Goal: Task Accomplishment & Management: Manage account settings

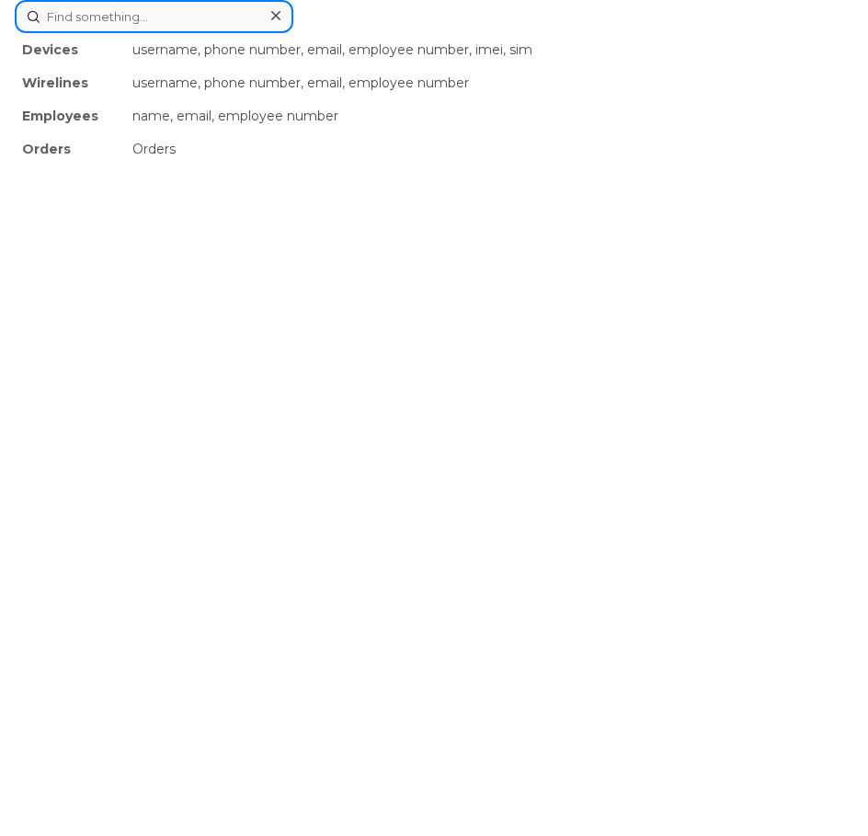
click at [277, 33] on div "Devices username, phone number, email, employee number, imei, sim Wirelines use…" at bounding box center [434, 16] width 838 height 33
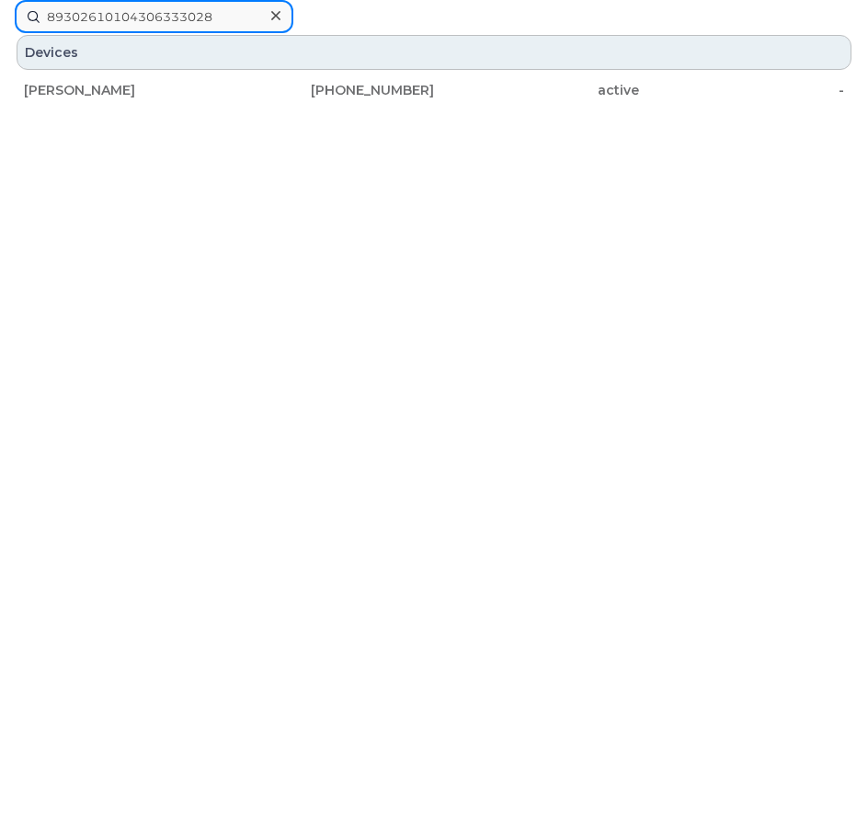
type input "89302610104306333028"
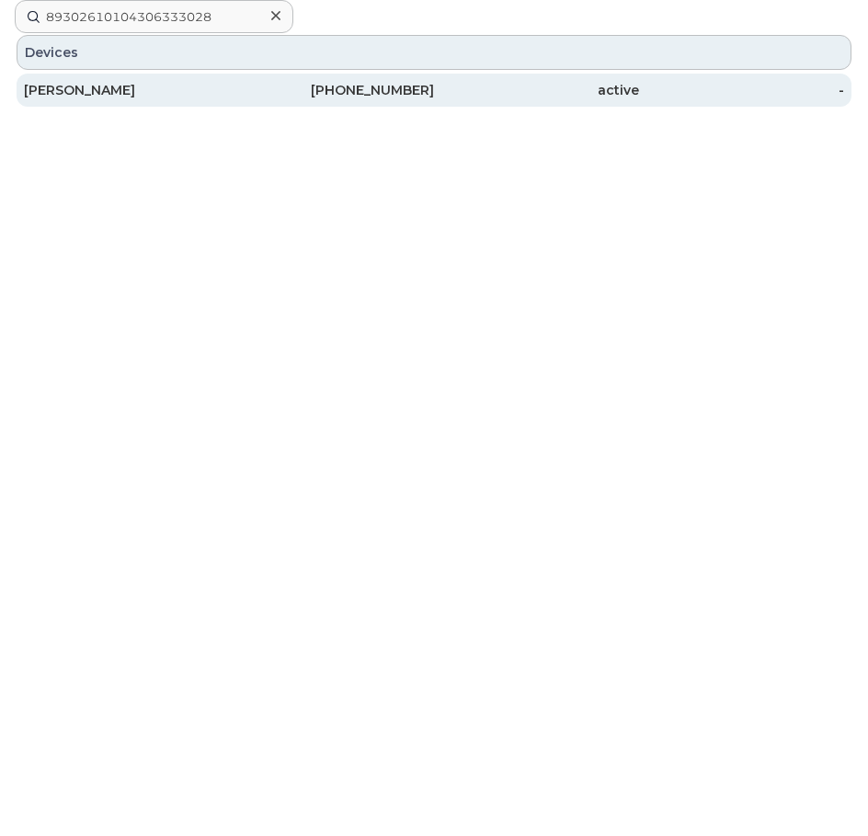
click at [372, 89] on div "437-779-3276" at bounding box center [331, 90] width 205 height 18
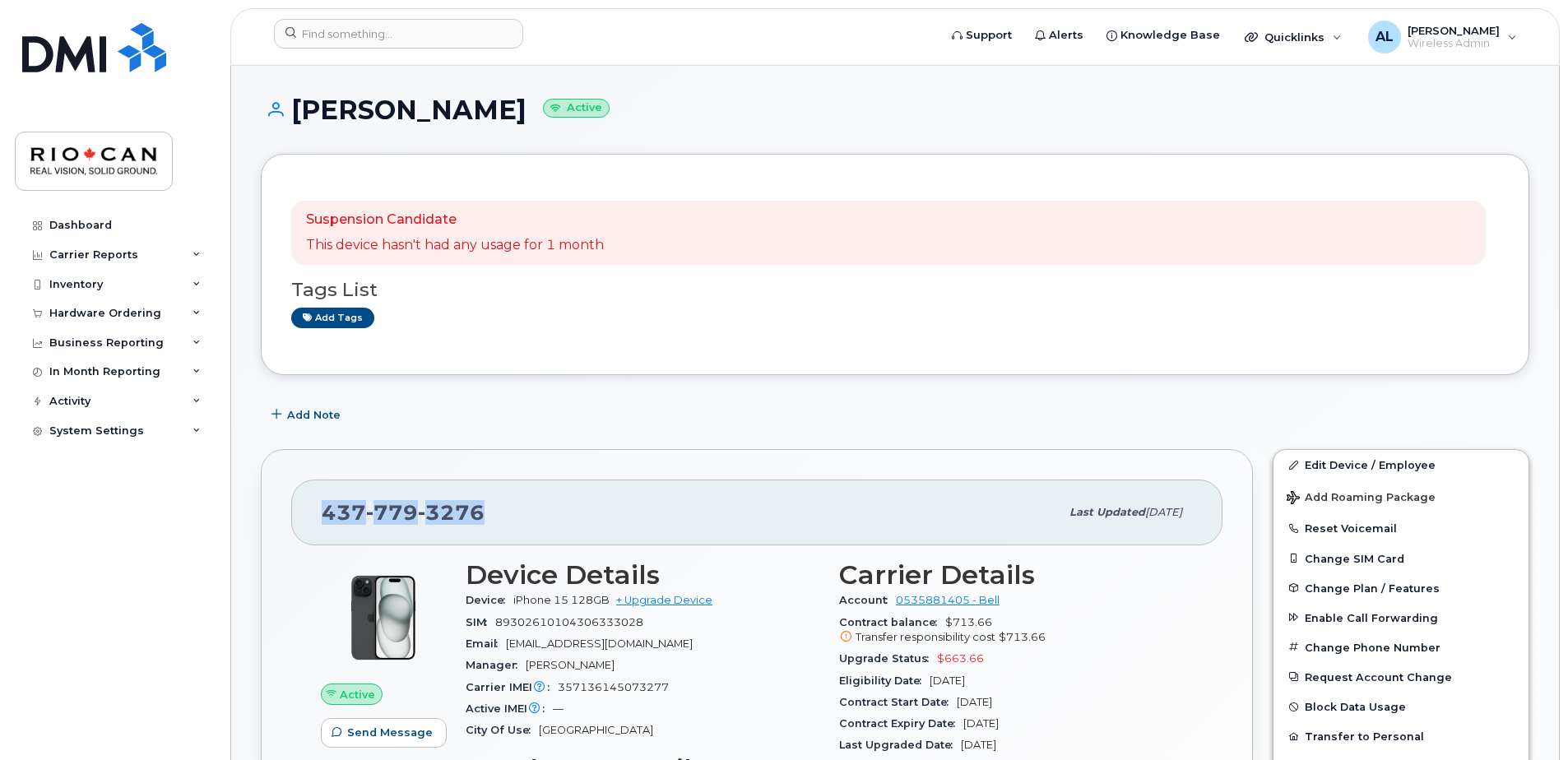
drag, startPoint x: 495, startPoint y: 514, endPoint x: 325, endPoint y: 511, distance: 170.0
click at [326, 511] on div "[PHONE_NUMBER]" at bounding box center [690, 512] width 738 height 35
copy span "[PHONE_NUMBER]"
click at [776, 470] on link "Edit Device / Employee" at bounding box center [1401, 465] width 255 height 30
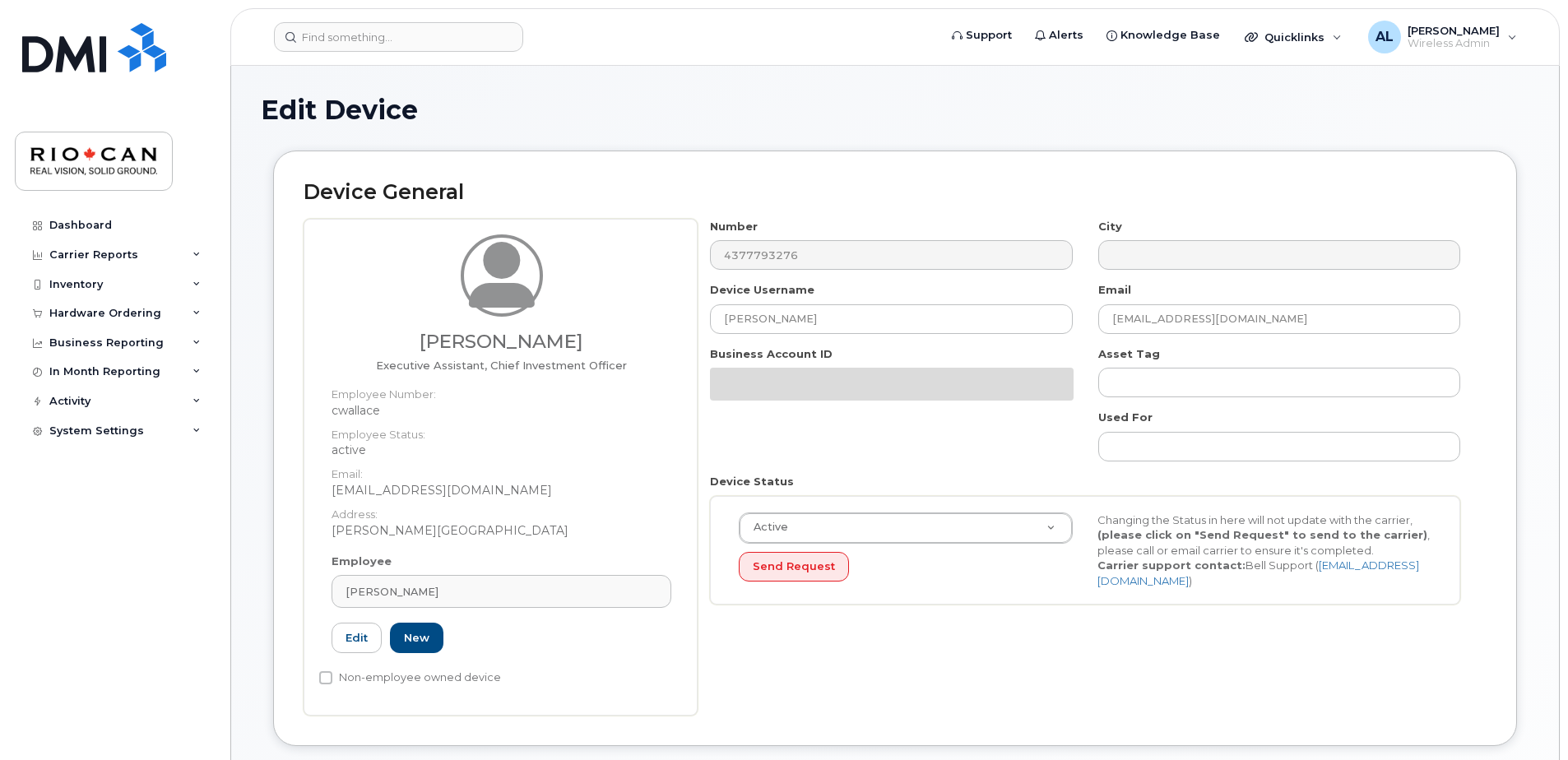
select select "162881"
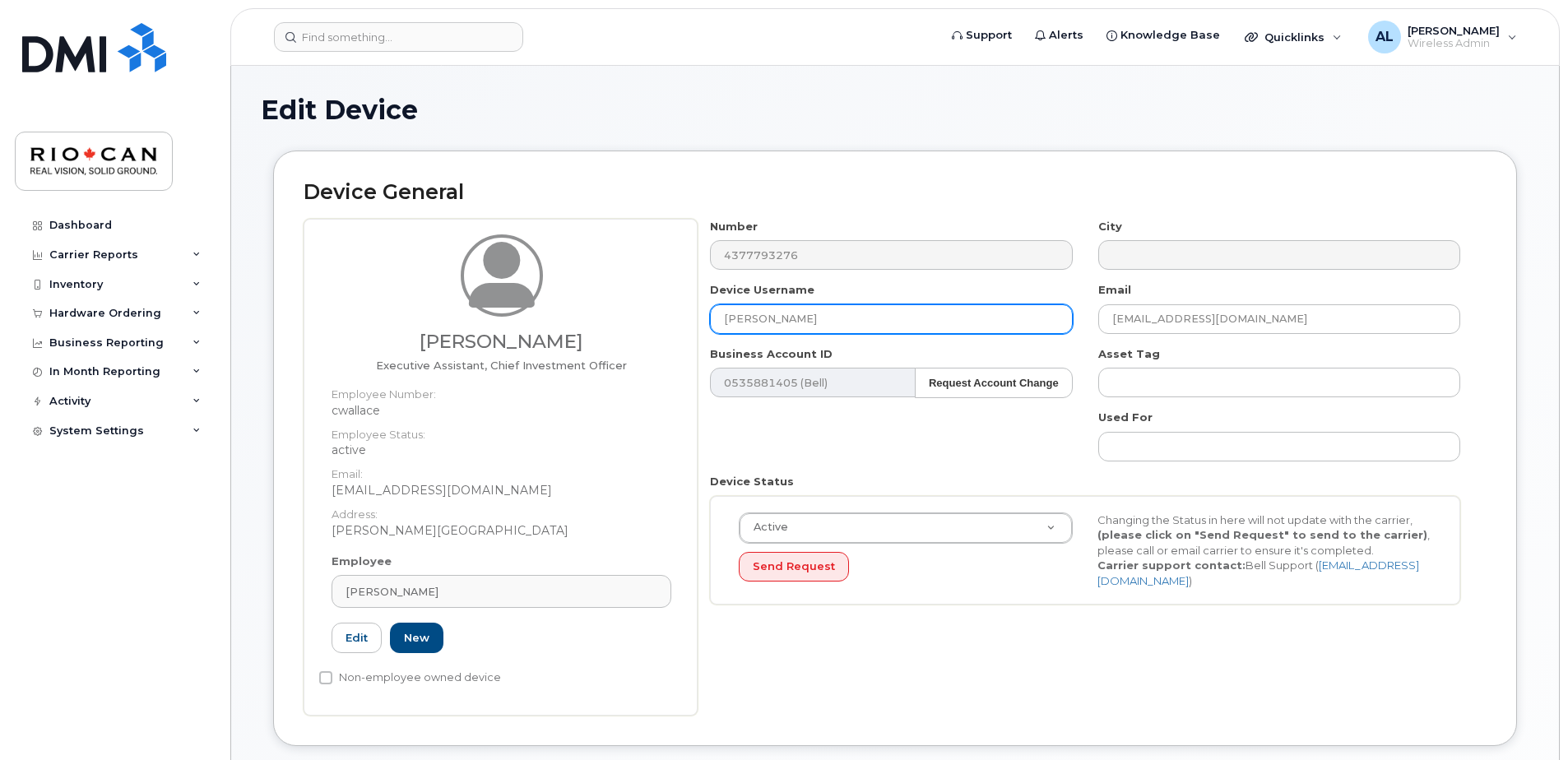
drag, startPoint x: 809, startPoint y: 320, endPoint x: 703, endPoint y: 318, distance: 106.0
click at [703, 318] on div "Device Username Corrine Wallace" at bounding box center [891, 308] width 388 height 52
type input "Tomiwa Oladapo"
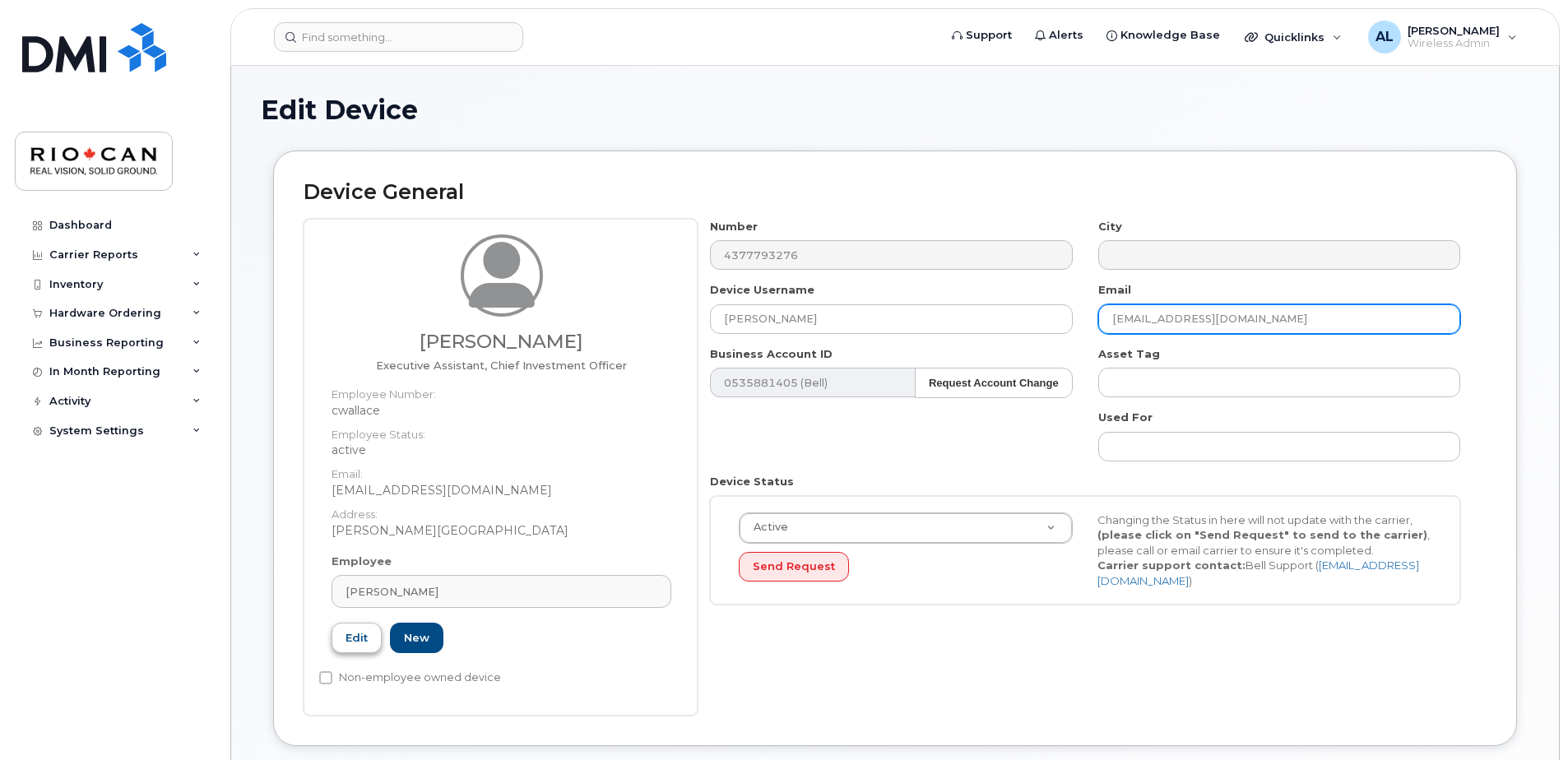
type input "TOladapo@riocan.com"
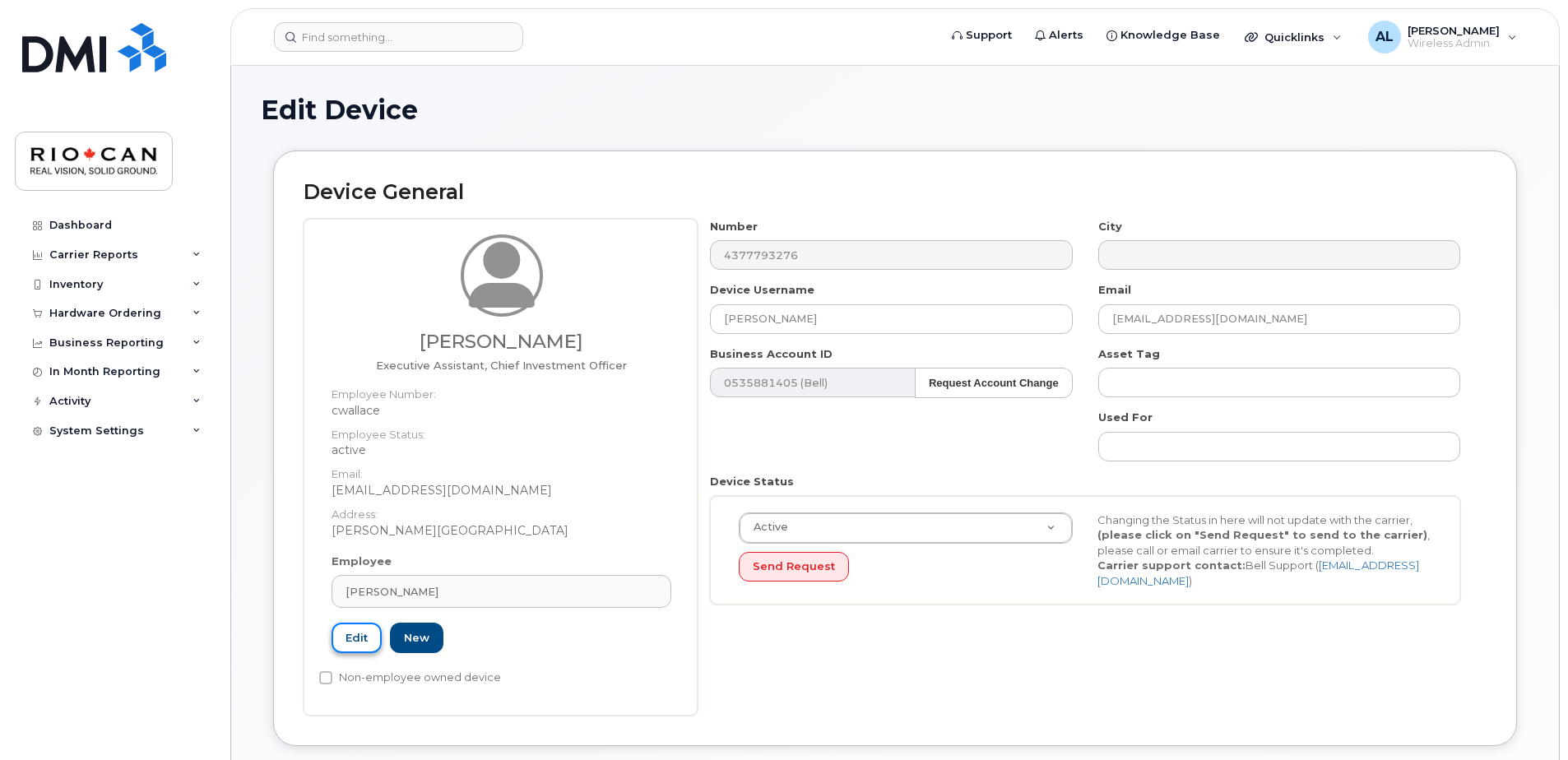
click at [361, 645] on link "Edit" at bounding box center [356, 638] width 50 height 30
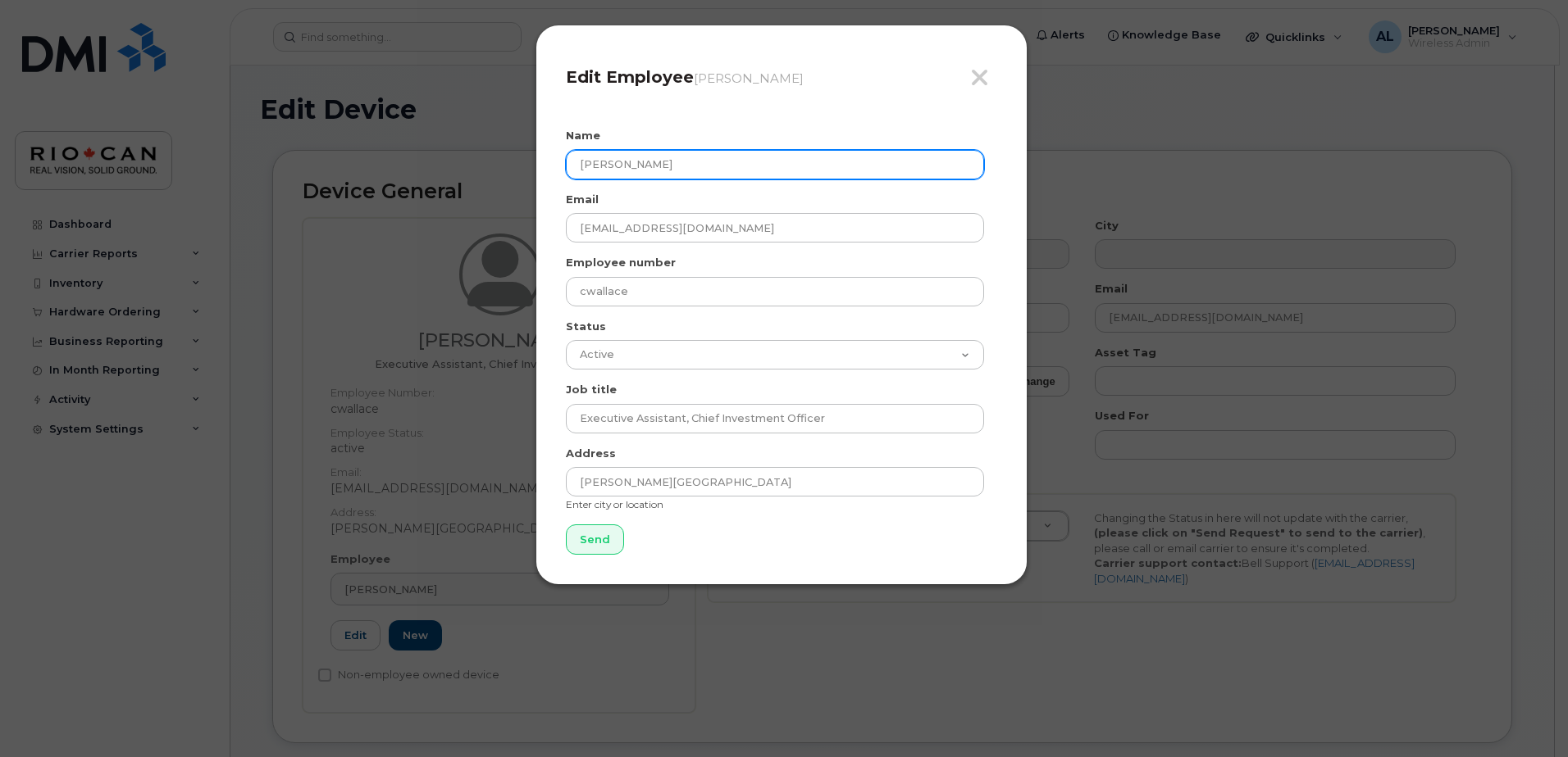
drag, startPoint x: 747, startPoint y: 164, endPoint x: 414, endPoint y: 175, distance: 333.2
click at [414, 175] on div "Close Edit Employee Corrine Wallace Name Corrine Wallace Email cwallace@riocan.…" at bounding box center [784, 378] width 1568 height 757
type input "Tomiwa Oladapo"
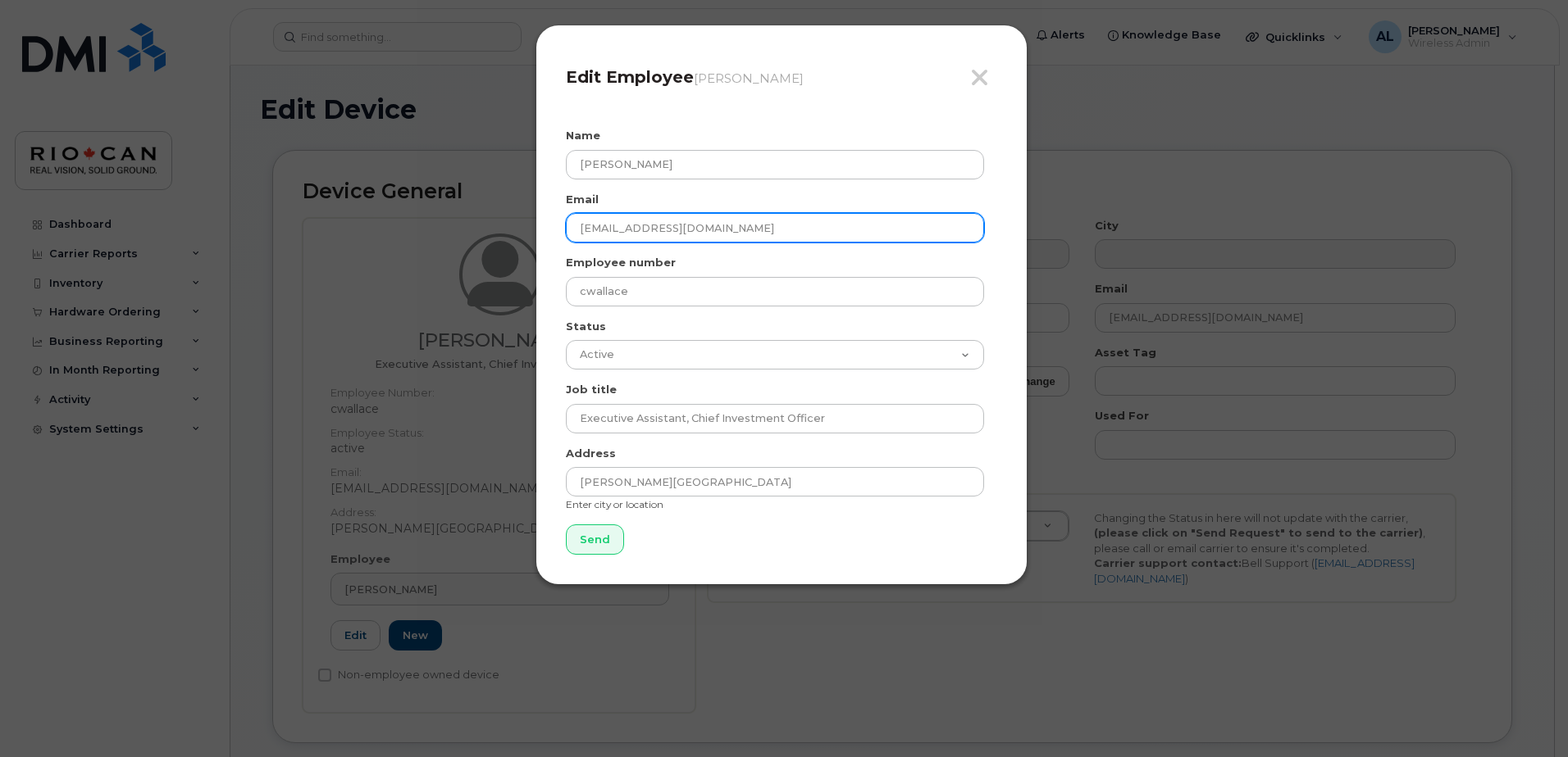
type input "toladapo@riocan.com"
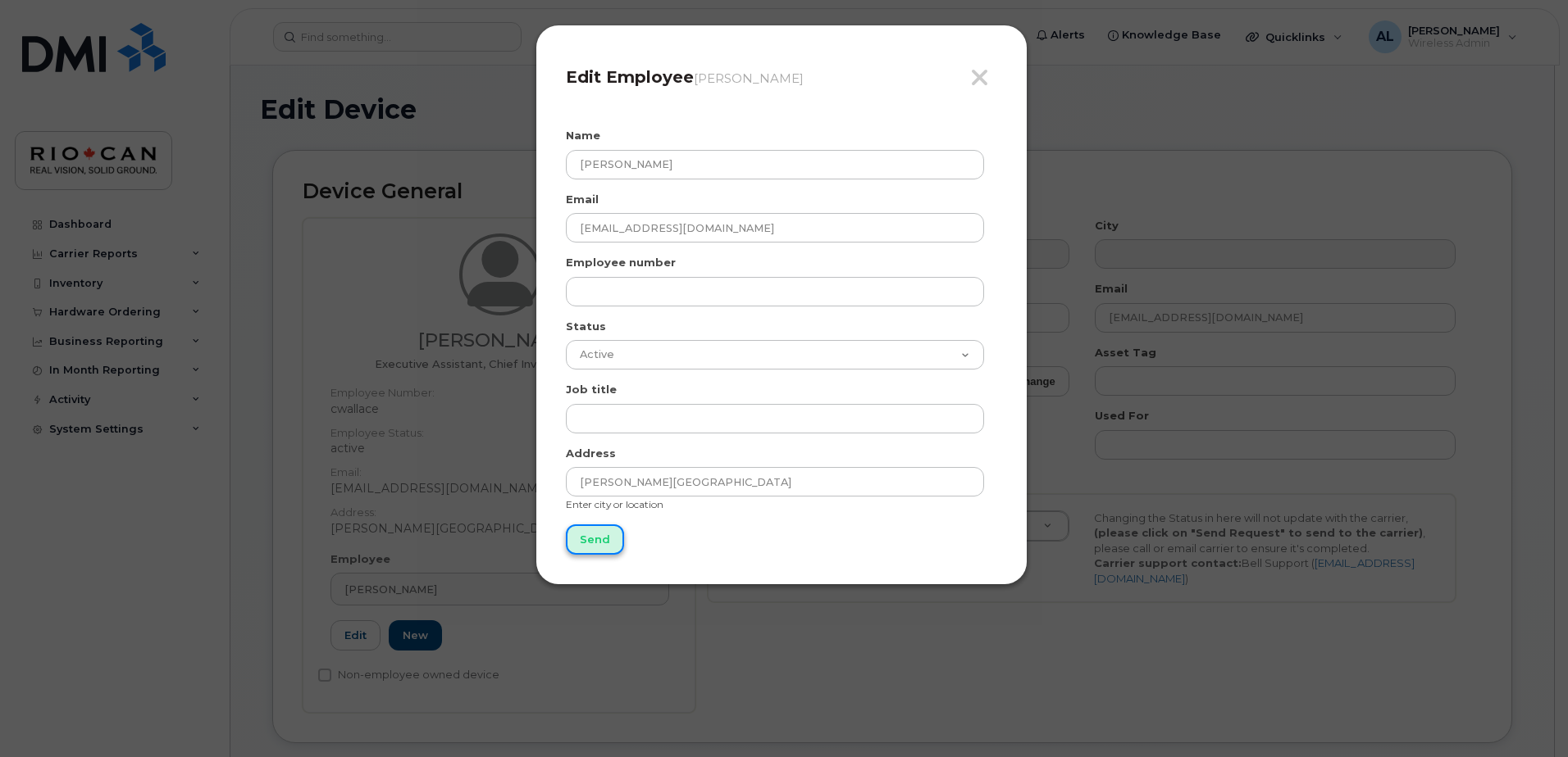
click at [592, 547] on input "Send" at bounding box center [594, 539] width 58 height 30
type input "Send"
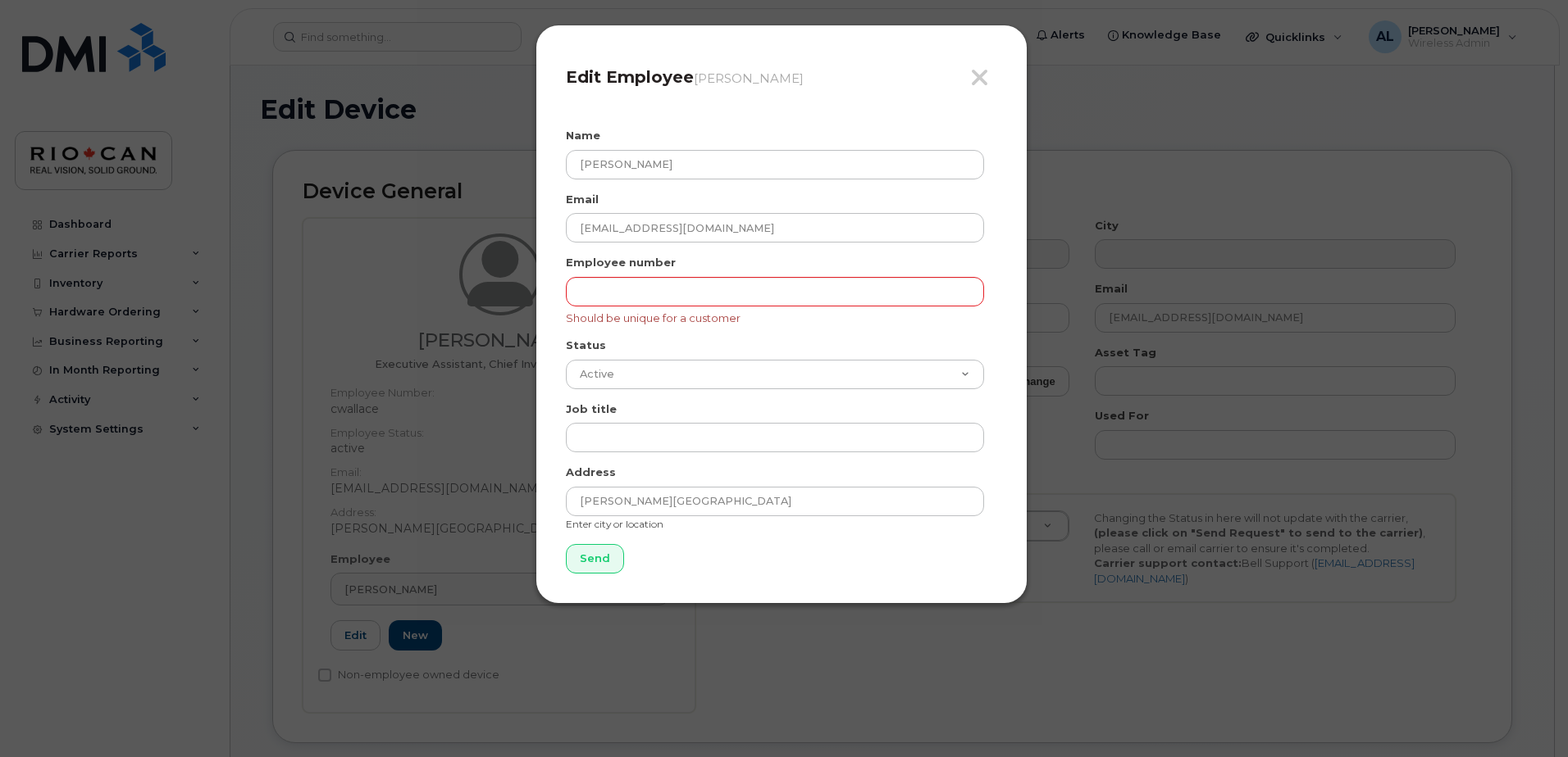
click at [662, 273] on div "Employee number Should be unique for a customer" at bounding box center [781, 290] width 432 height 70
click at [686, 290] on input "text" at bounding box center [774, 292] width 418 height 29
type input "toladapo"
click at [603, 555] on input "Send" at bounding box center [594, 559] width 58 height 30
type input "Send"
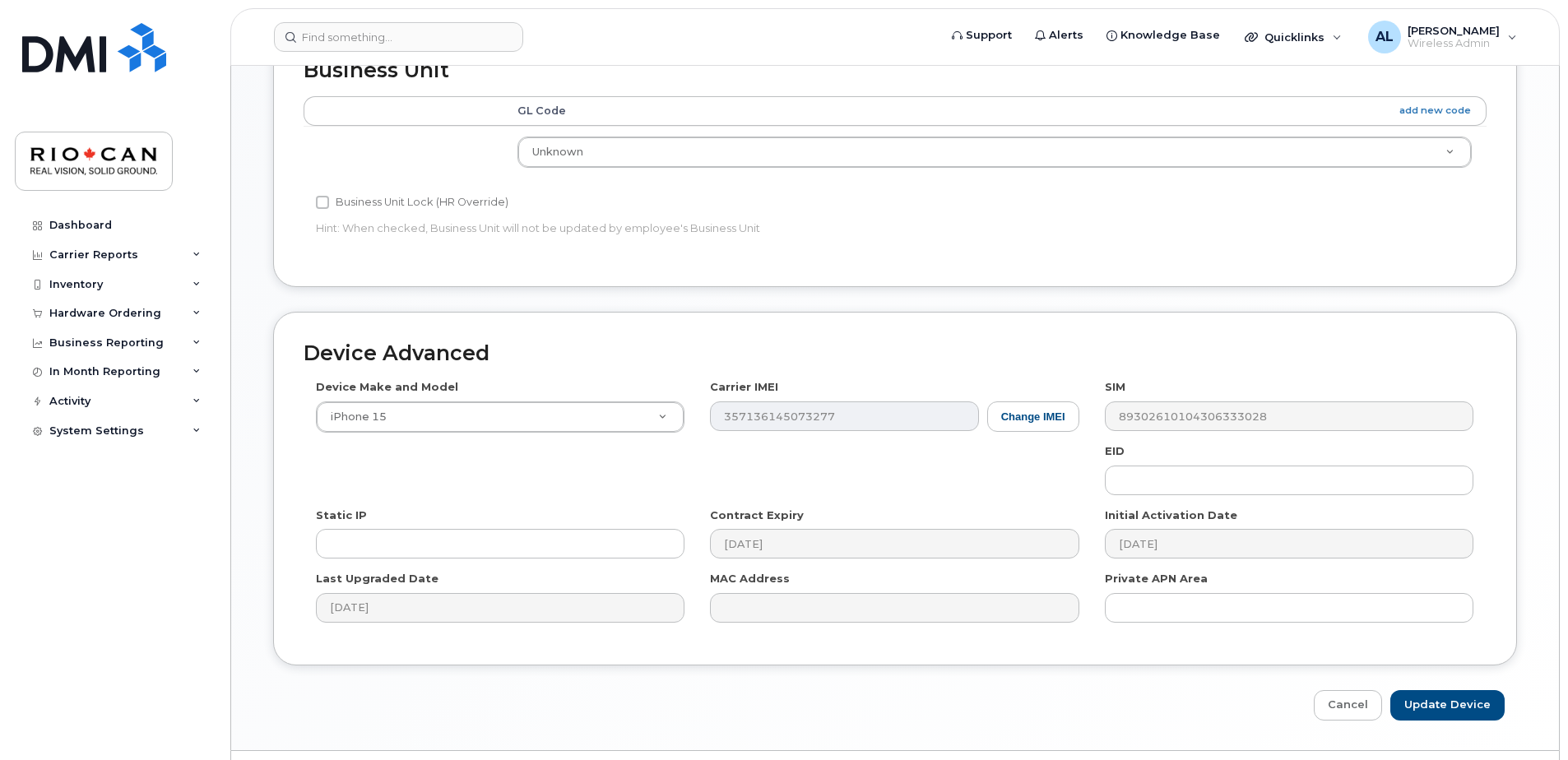
scroll to position [766, 0]
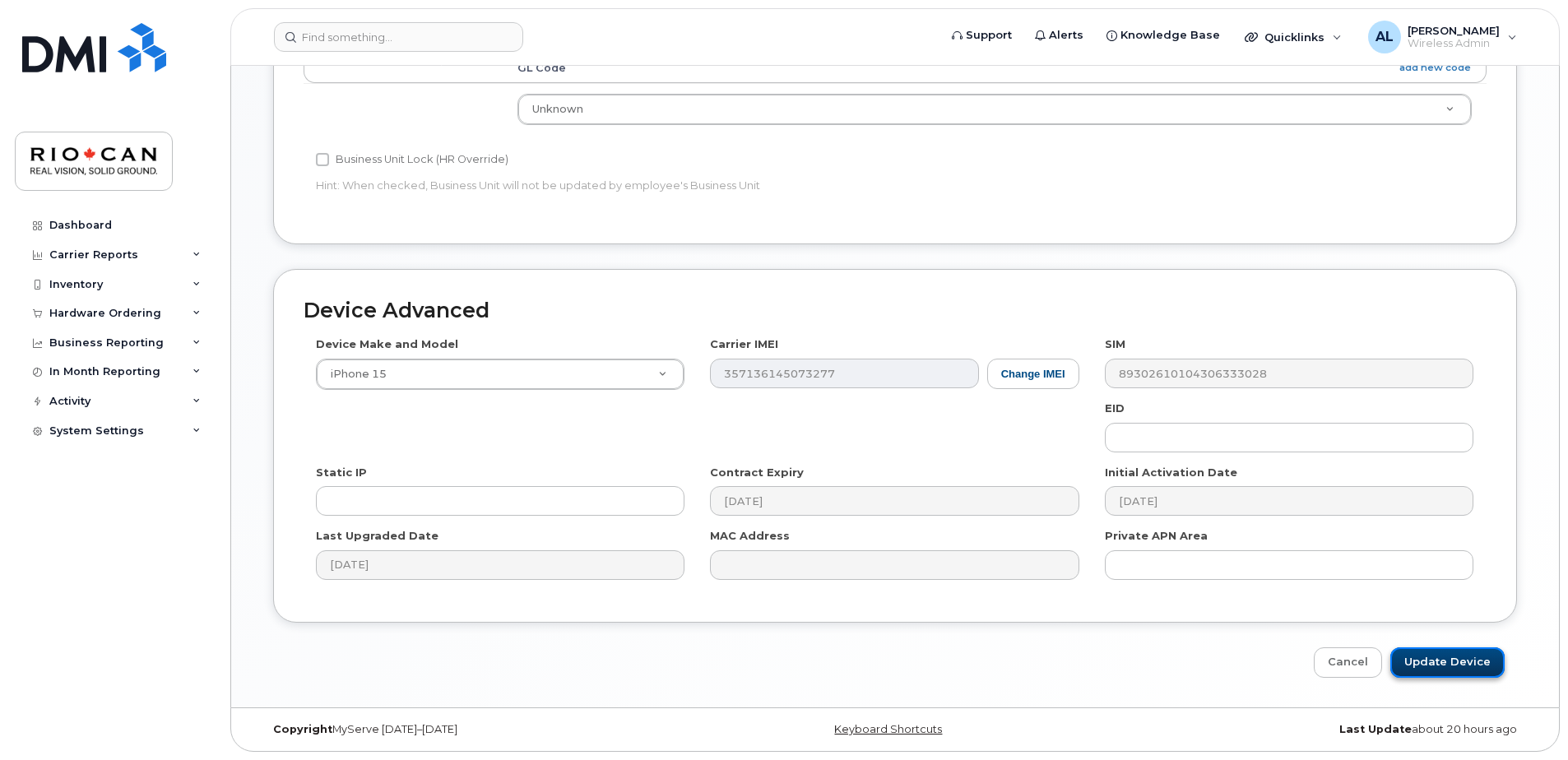
click at [1469, 665] on input "Update Device" at bounding box center [1448, 662] width 115 height 30
type input "Saving..."
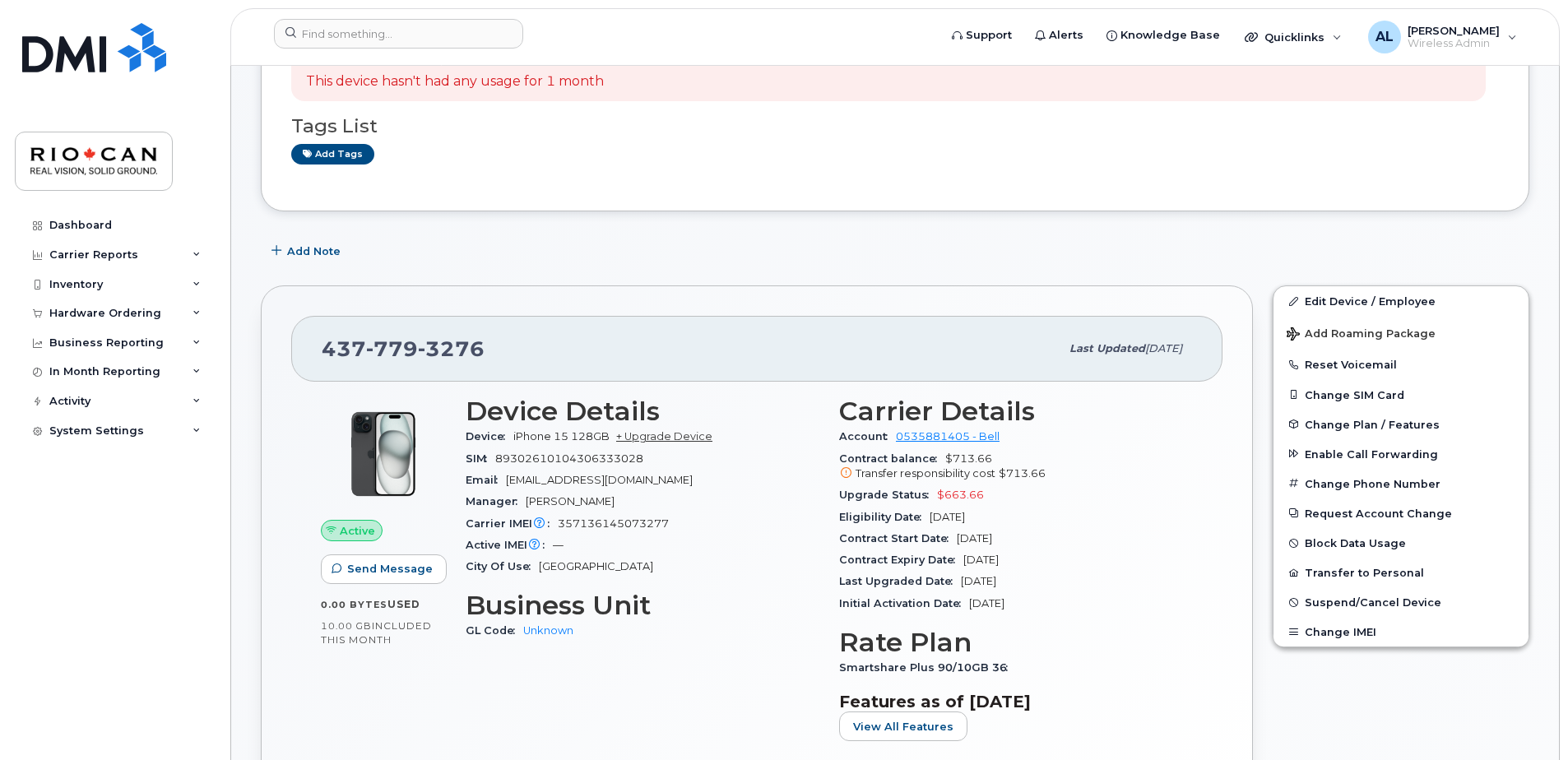
scroll to position [165, 0]
drag, startPoint x: 484, startPoint y: 343, endPoint x: 326, endPoint y: 343, distance: 158.0
click at [326, 343] on div "[PHONE_NUMBER]" at bounding box center [690, 348] width 738 height 35
copy span "[PHONE_NUMBER]"
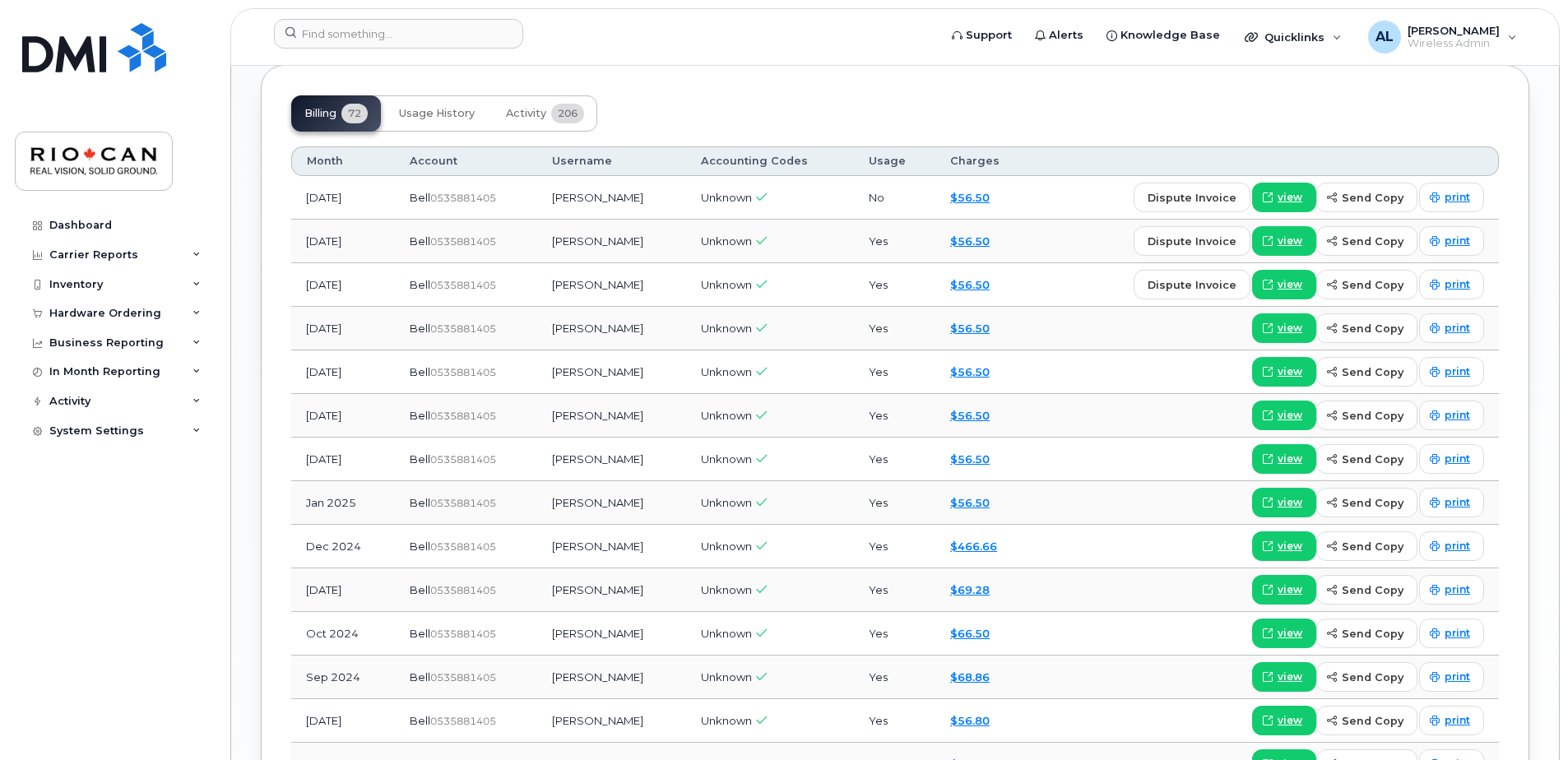
scroll to position [1316, 0]
click at [1300, 543] on span "view" at bounding box center [1291, 545] width 25 height 15
